Goal: Task Accomplishment & Management: Complete application form

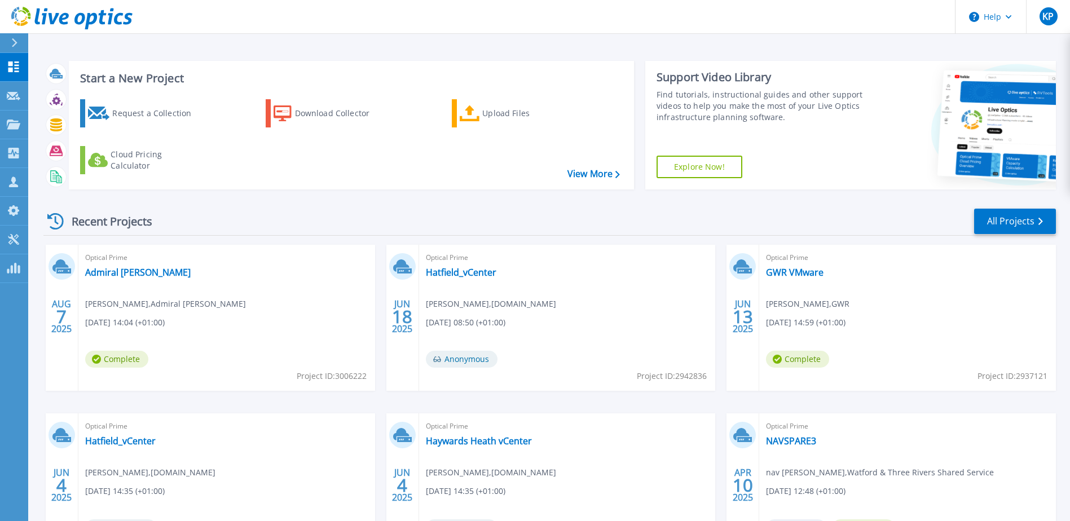
click at [7, 44] on button at bounding box center [14, 43] width 28 height 20
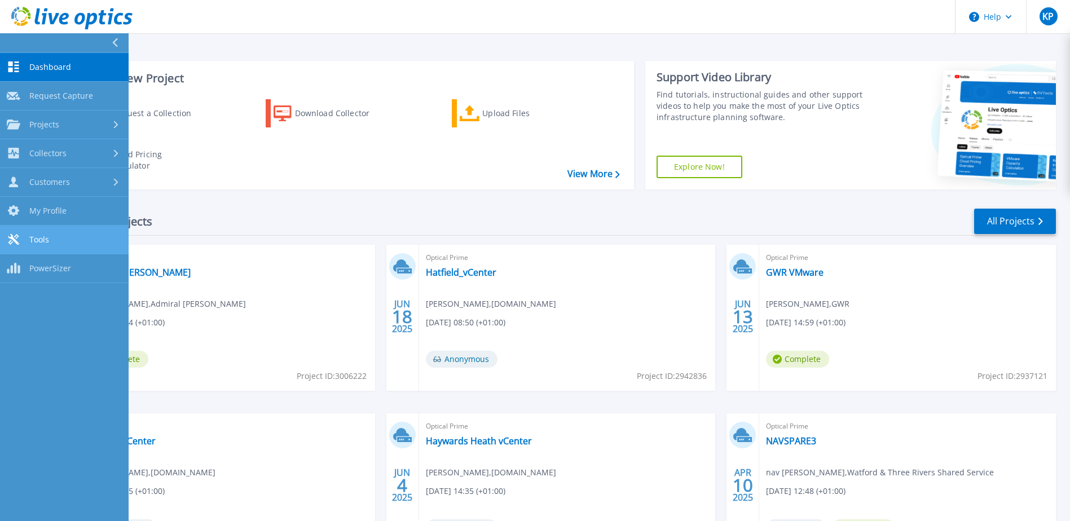
click at [31, 241] on span "Tools" at bounding box center [39, 240] width 20 height 10
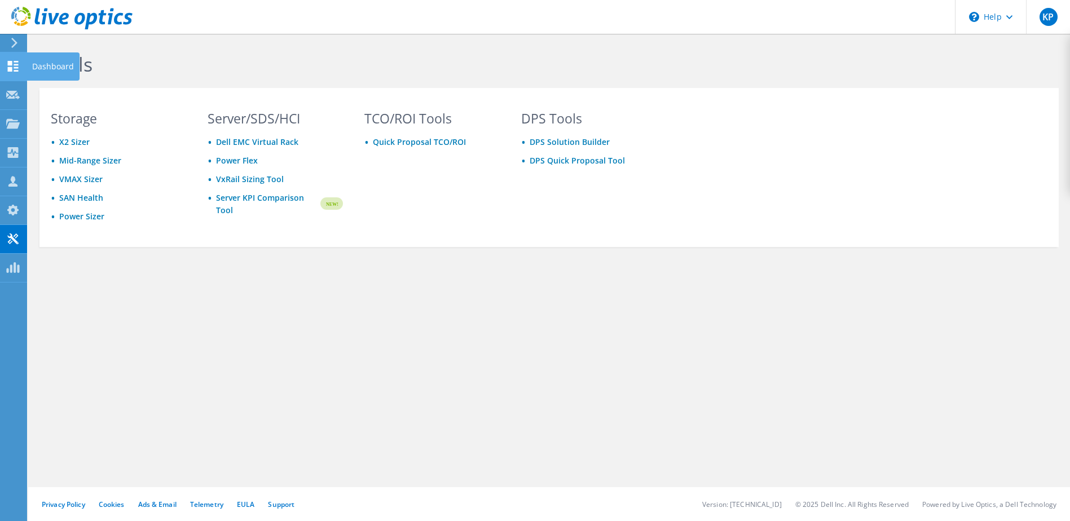
click at [12, 63] on use at bounding box center [13, 66] width 11 height 11
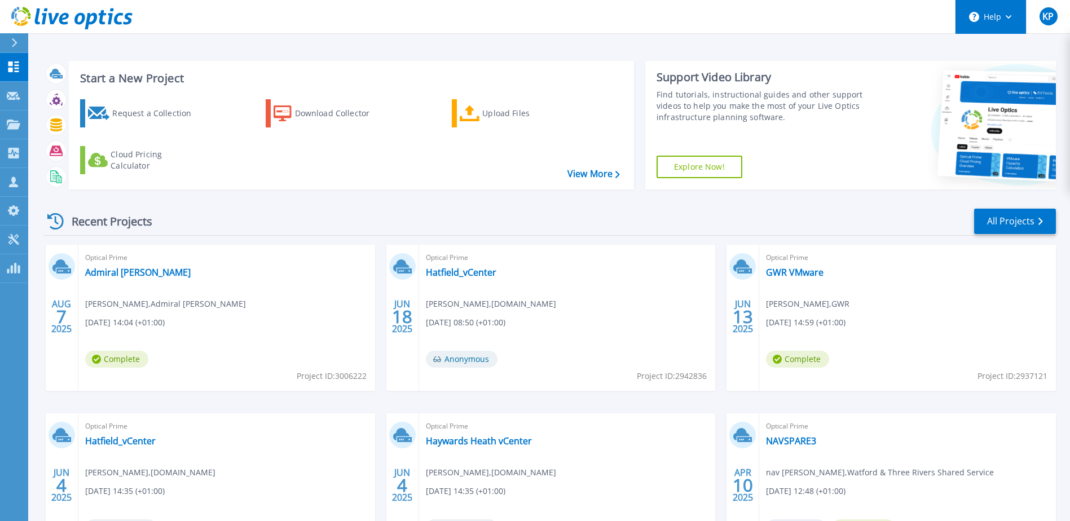
click at [1003, 21] on button "Help" at bounding box center [991, 17] width 71 height 34
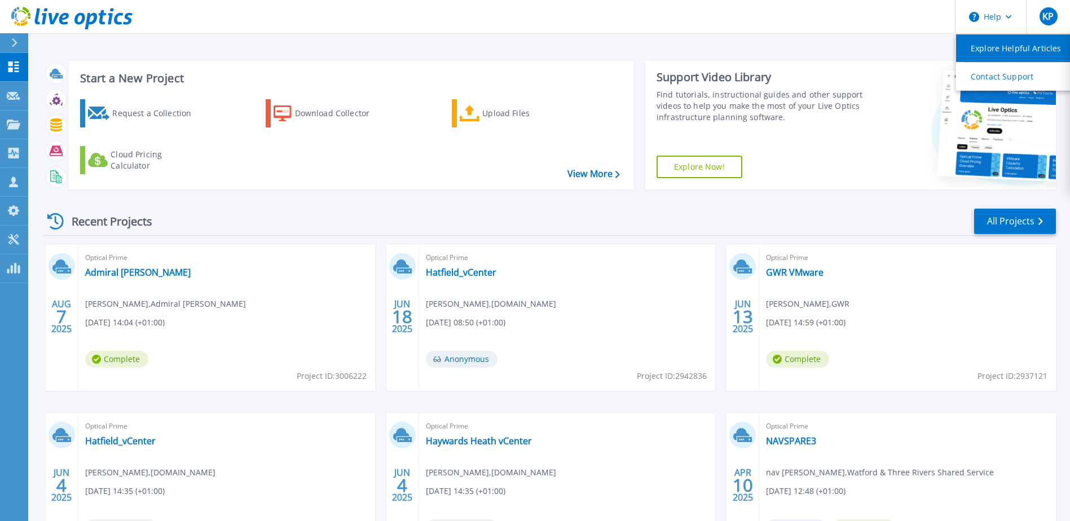
click at [1008, 49] on link "Explore Helpful Articles" at bounding box center [1019, 48] width 126 height 28
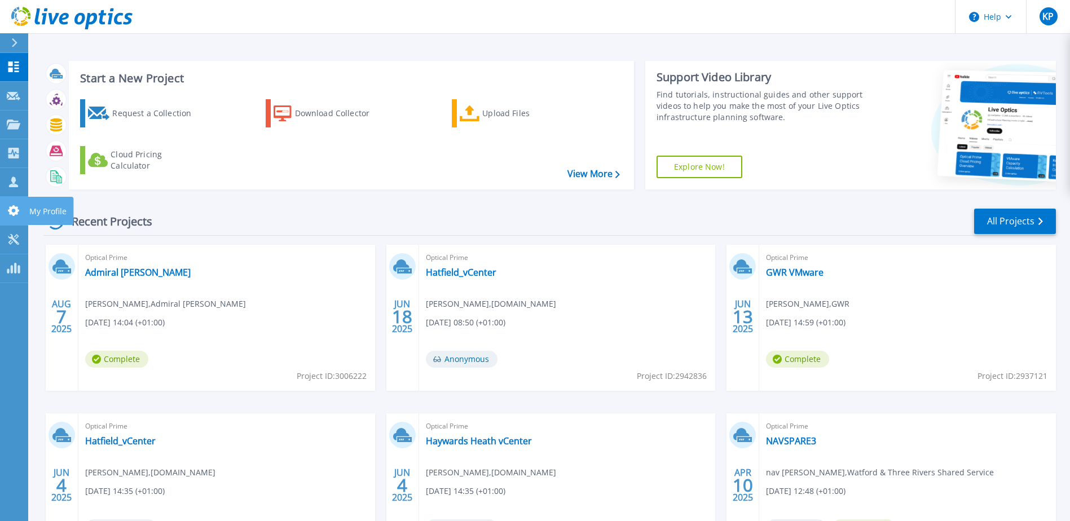
click at [9, 200] on link "My Profile My Profile" at bounding box center [14, 211] width 28 height 29
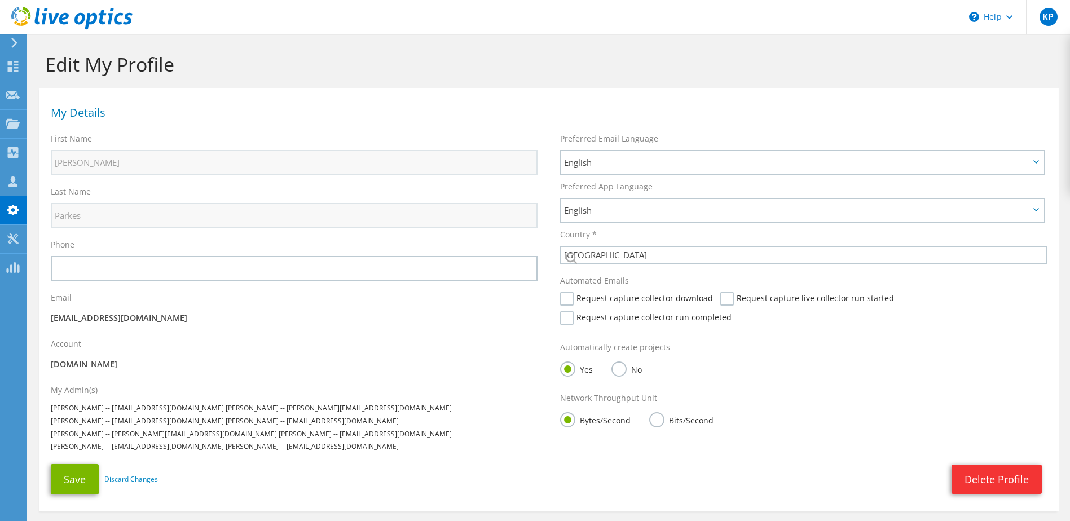
select select "75"
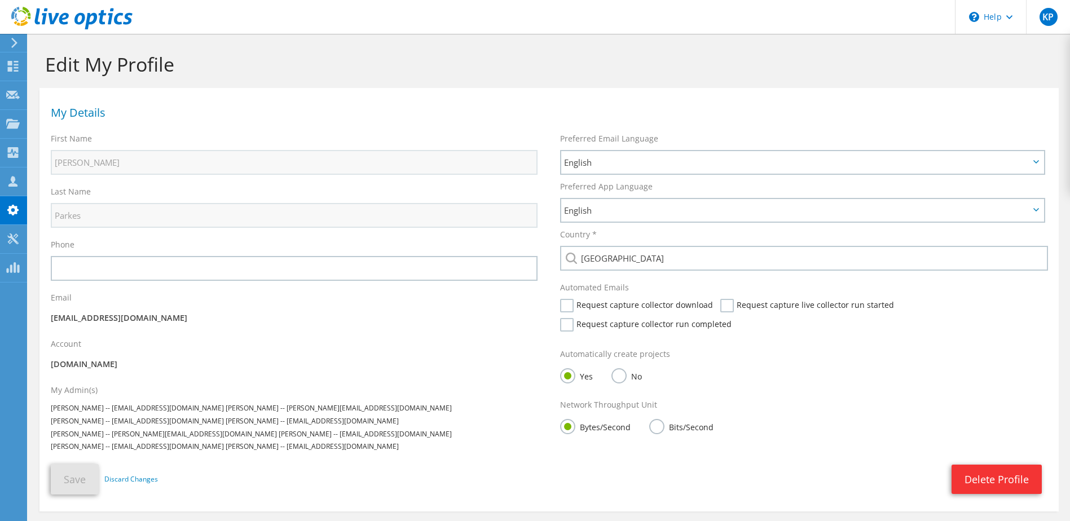
click at [11, 40] on icon at bounding box center [14, 43] width 8 height 10
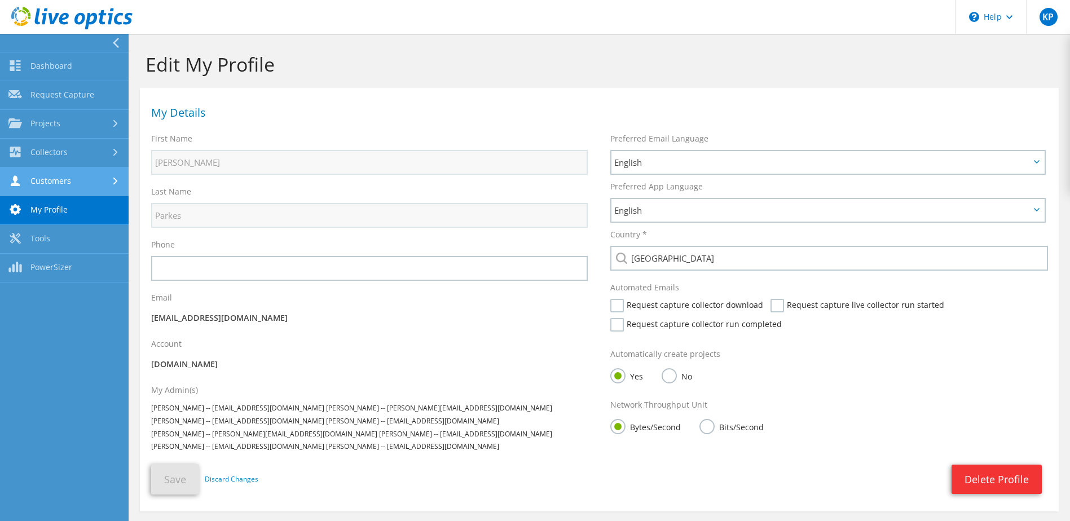
click at [37, 182] on link "Customers" at bounding box center [64, 182] width 129 height 29
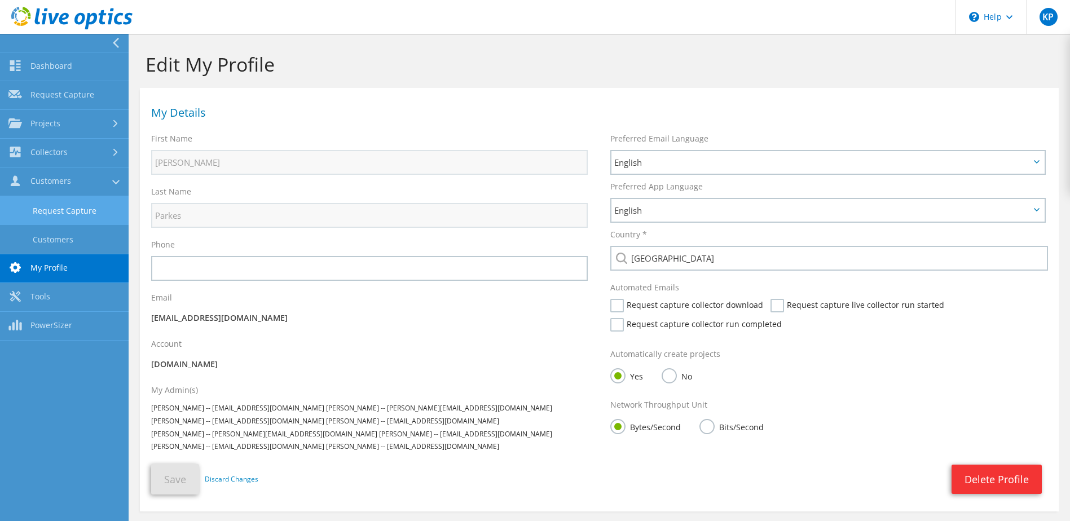
click at [79, 212] on link "Request Capture" at bounding box center [64, 210] width 129 height 29
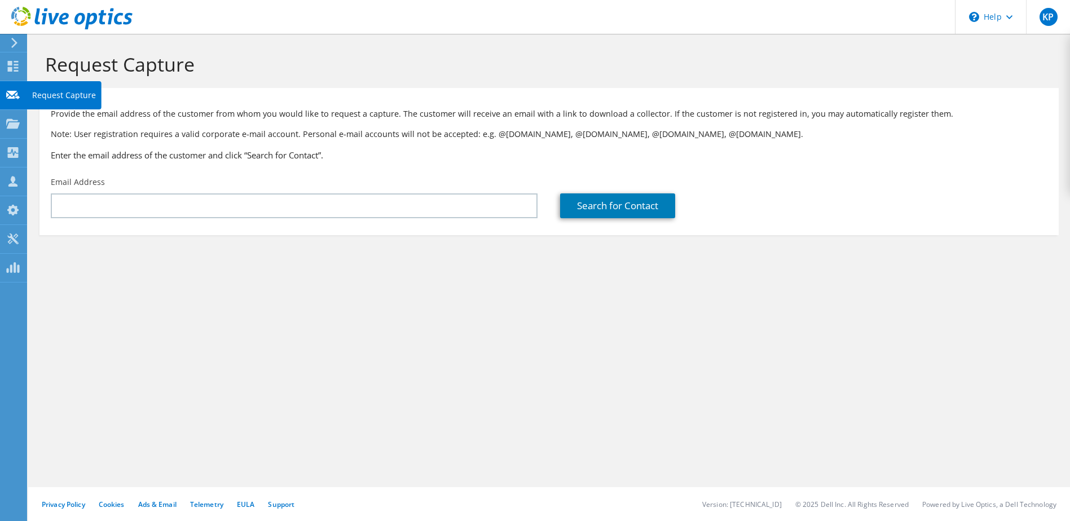
click at [27, 93] on div "Request Capture" at bounding box center [64, 95] width 75 height 28
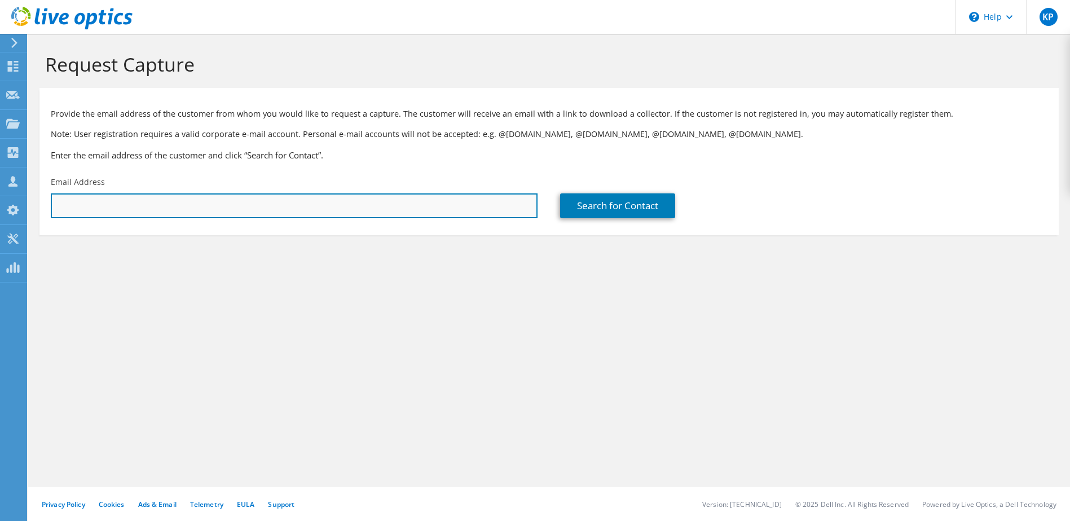
click at [435, 207] on input "text" at bounding box center [294, 205] width 487 height 25
click at [117, 201] on input "text" at bounding box center [294, 205] width 487 height 25
type input "[EMAIL_ADDRESS][DOMAIN_NAME]"
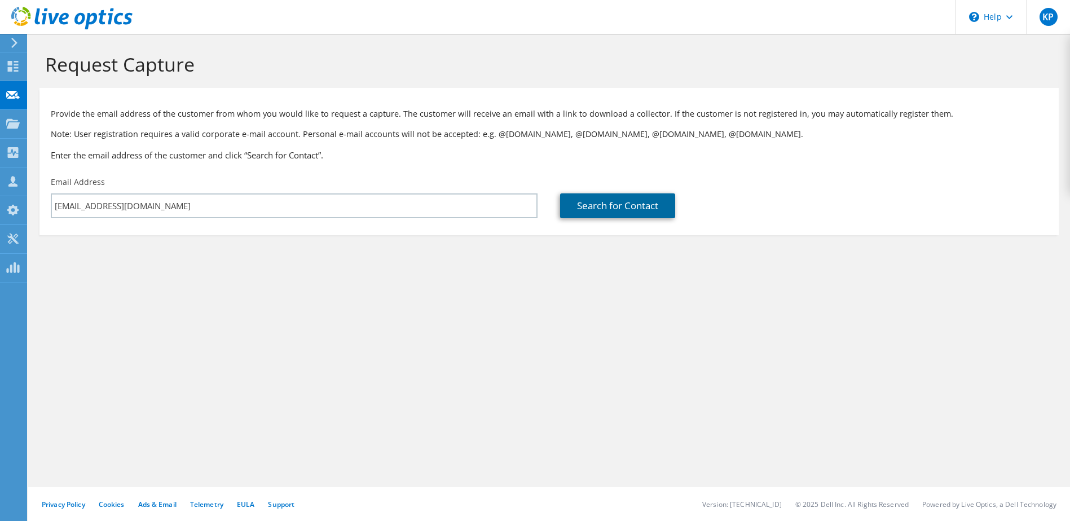
click at [601, 203] on link "Search for Contact" at bounding box center [617, 205] width 115 height 25
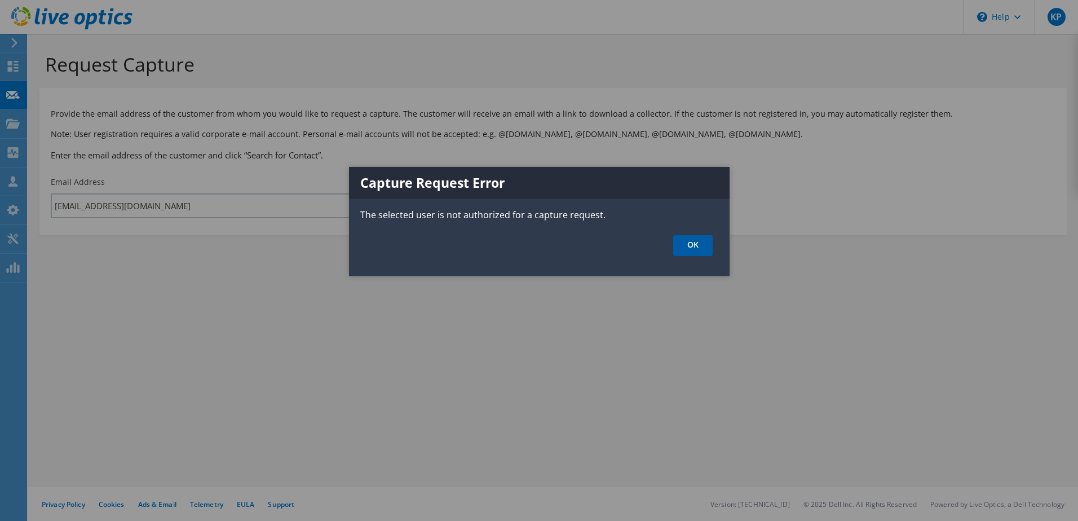
click at [693, 246] on link "OK" at bounding box center [692, 245] width 39 height 21
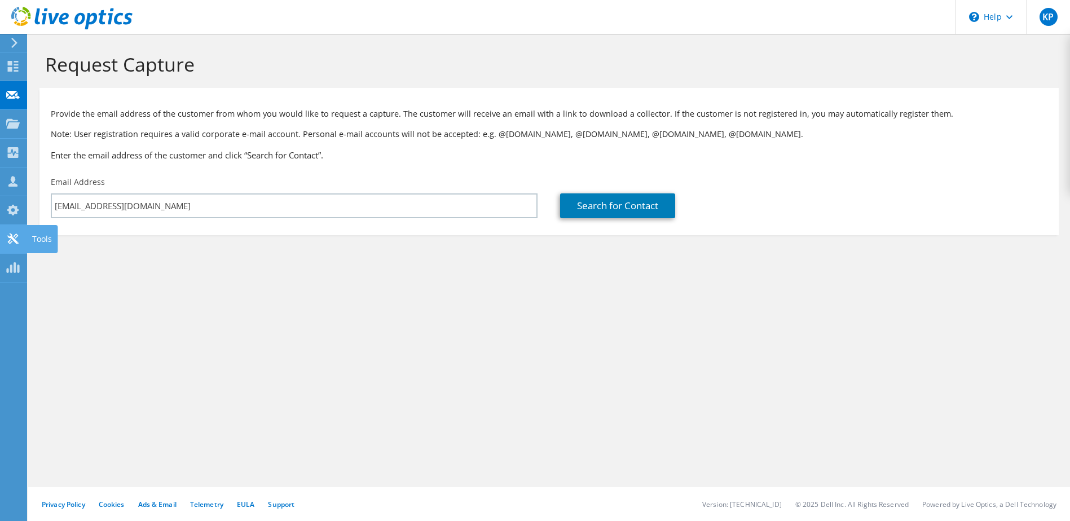
click at [12, 235] on icon at bounding box center [13, 239] width 14 height 11
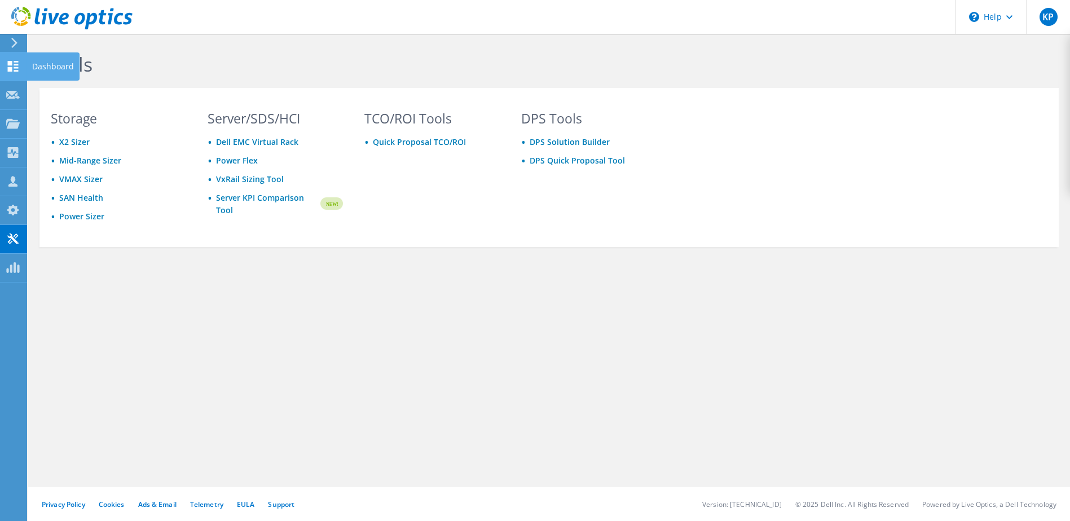
click at [16, 64] on use at bounding box center [13, 66] width 11 height 11
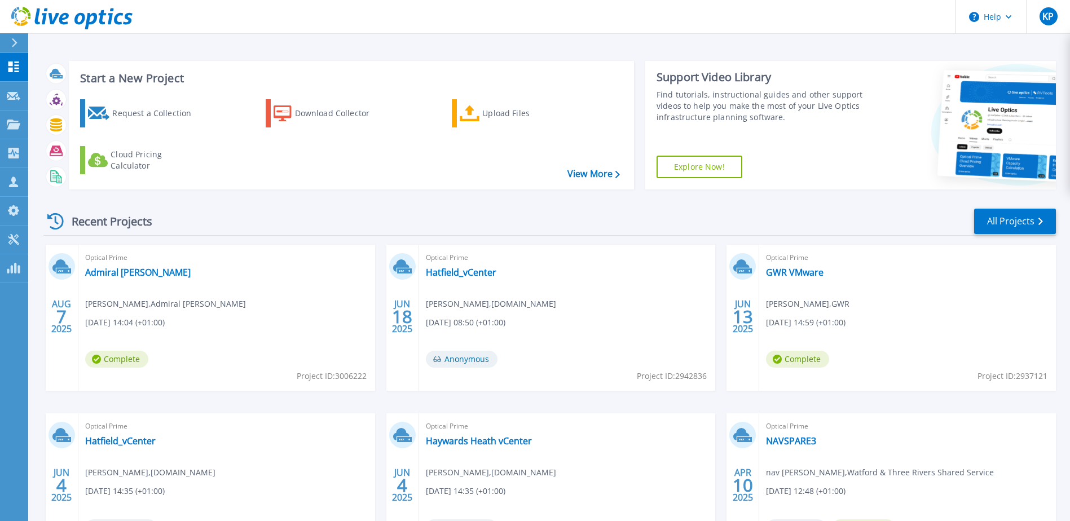
click at [716, 166] on link "Explore Now!" at bounding box center [700, 167] width 86 height 23
click at [37, 153] on p "Collectors" at bounding box center [47, 153] width 37 height 29
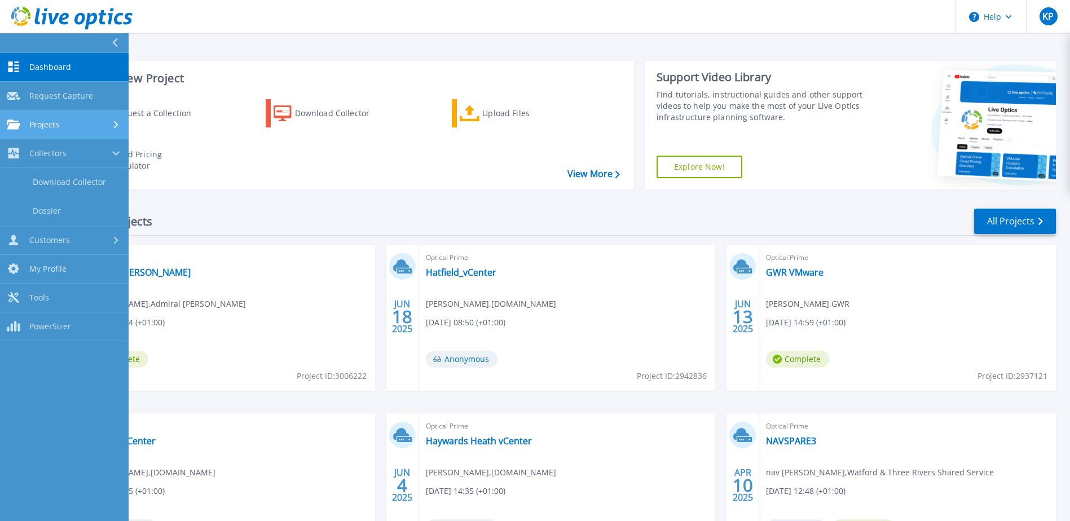
click at [29, 124] on span "Projects" at bounding box center [44, 125] width 30 height 10
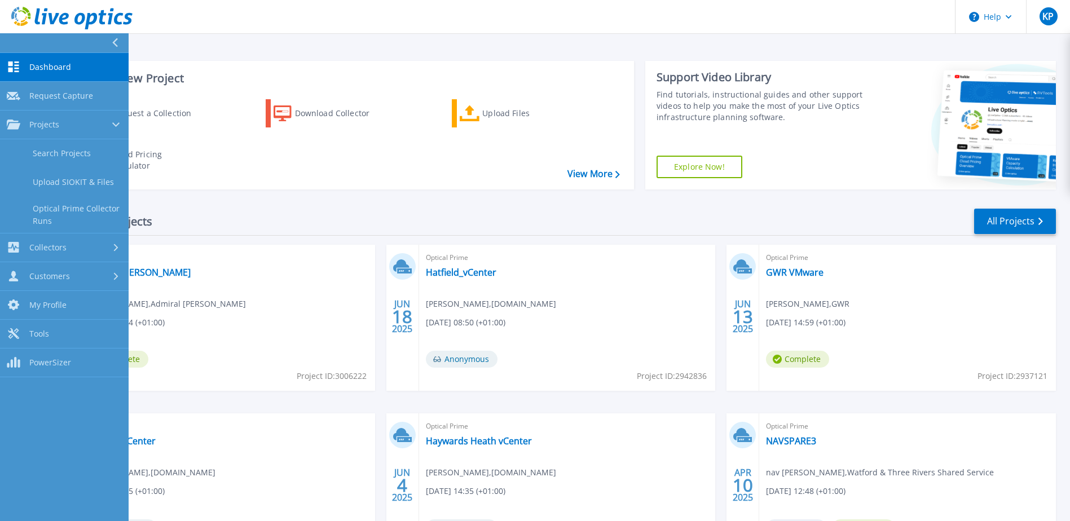
click at [60, 62] on link "Dashboard Dashboard" at bounding box center [64, 67] width 129 height 29
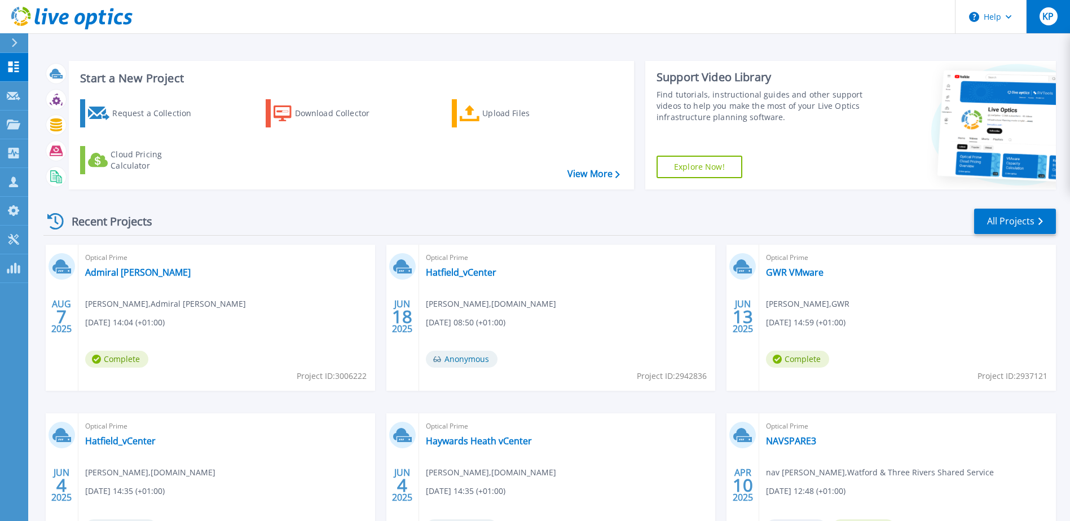
click at [1049, 18] on span "KP" at bounding box center [1047, 16] width 11 height 9
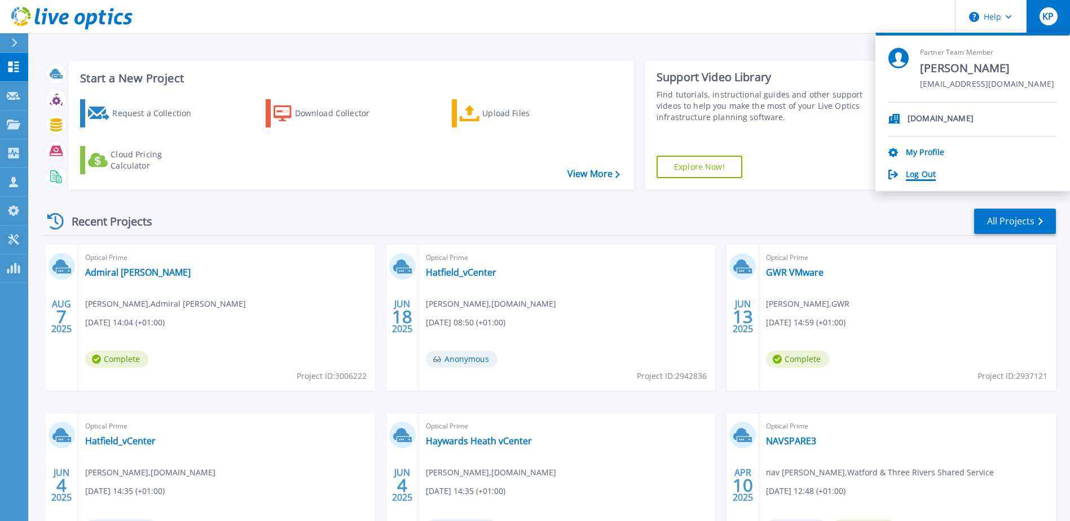
click at [915, 174] on link "Log Out" at bounding box center [921, 175] width 30 height 11
